Goal: Information Seeking & Learning: Learn about a topic

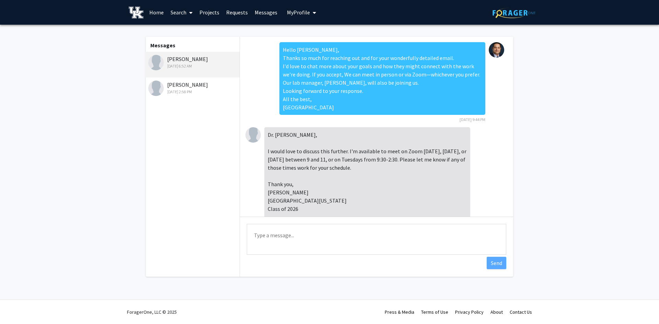
scroll to position [278, 0]
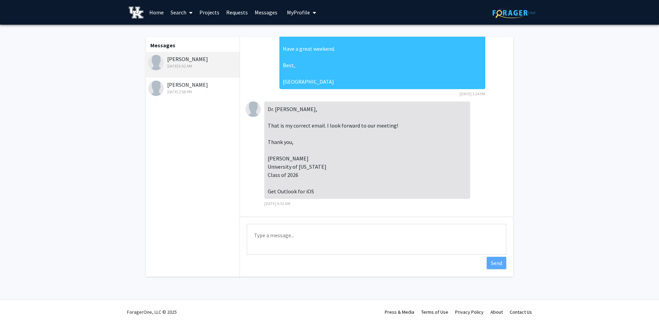
click at [178, 87] on div "[PERSON_NAME] [DATE] 2:58 PM" at bounding box center [193, 88] width 90 height 14
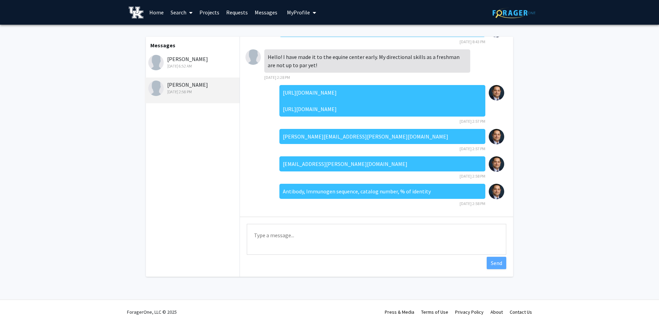
click at [185, 62] on div "[PERSON_NAME] [DATE] 6:52 AM" at bounding box center [193, 62] width 90 height 14
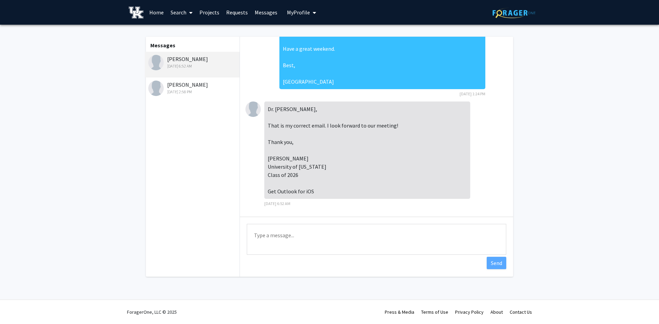
click at [232, 14] on link "Requests" at bounding box center [237, 12] width 28 height 24
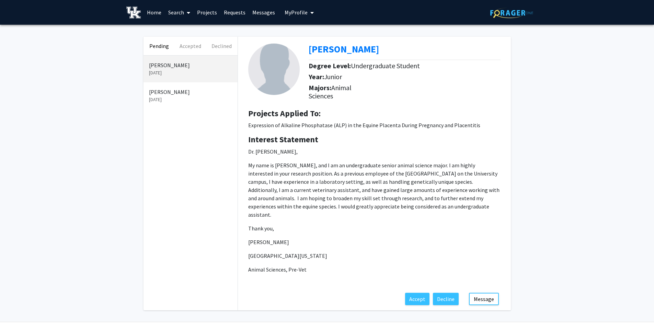
click at [196, 98] on p "[DATE]" at bounding box center [190, 99] width 83 height 7
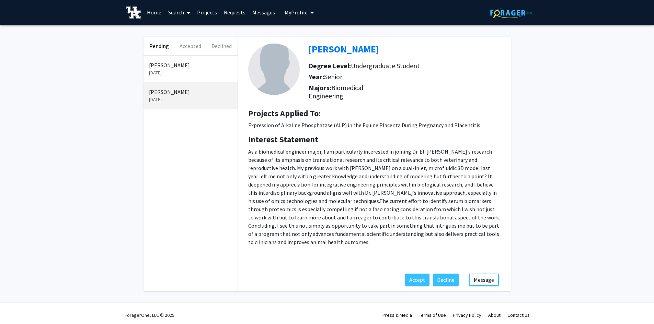
click at [194, 69] on p "[DATE]" at bounding box center [190, 72] width 83 height 7
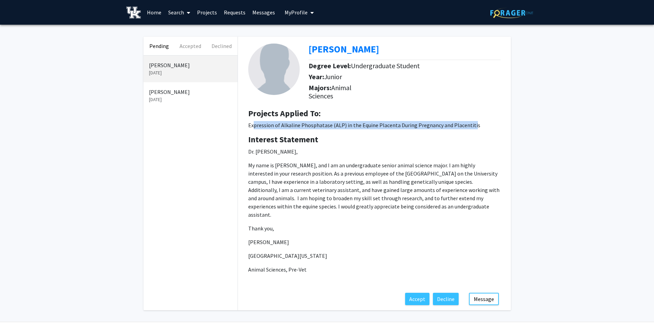
drag, startPoint x: 253, startPoint y: 128, endPoint x: 470, endPoint y: 129, distance: 216.7
click at [470, 129] on p "Expression of Alkaline Phosphatase (ALP) in the Equine Placenta During Pregnanc…" at bounding box center [374, 125] width 252 height 8
click at [429, 133] on div "Projects Applied To: Expression of Alkaline Phosphatase (ALP) in the Equine Pla…" at bounding box center [374, 122] width 263 height 26
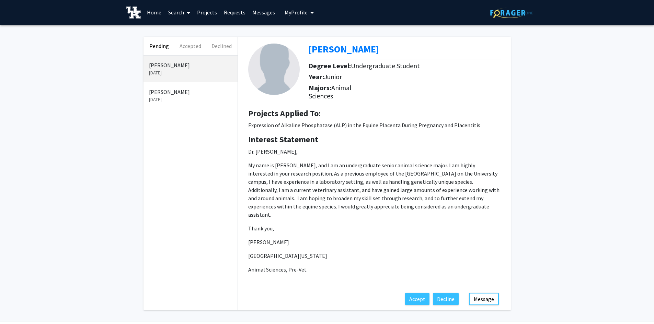
click at [340, 139] on h4 "Interest Statement" at bounding box center [374, 140] width 252 height 10
